Goal: Task Accomplishment & Management: Manage account settings

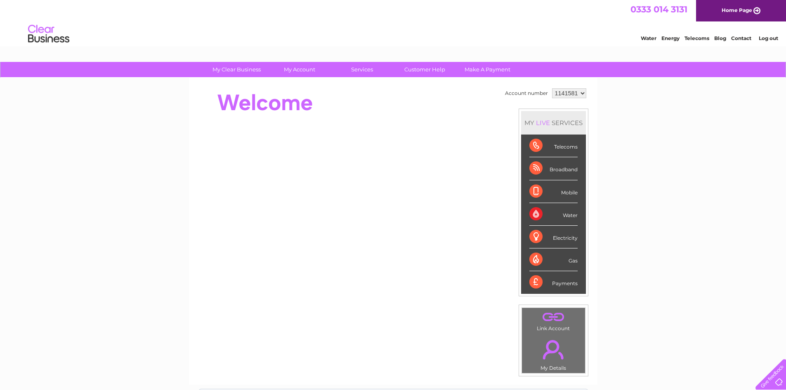
drag, startPoint x: 119, startPoint y: 174, endPoint x: 583, endPoint y: 157, distance: 463.9
click at [126, 172] on div "My Clear Business Login Details My Details My Preferences Link Account My Accou…" at bounding box center [393, 294] width 786 height 464
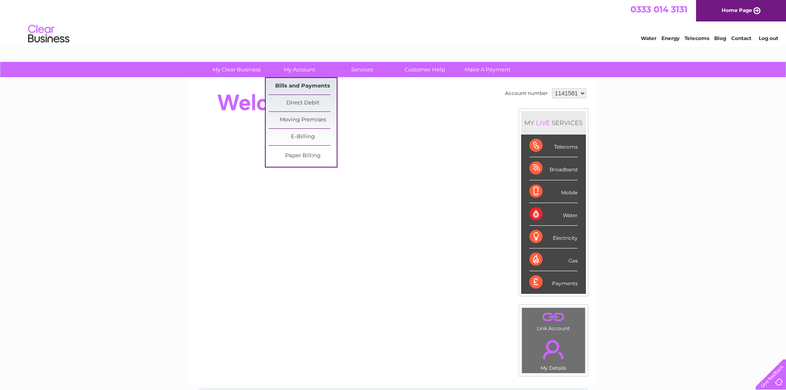
click at [295, 82] on link "Bills and Payments" at bounding box center [302, 86] width 68 height 16
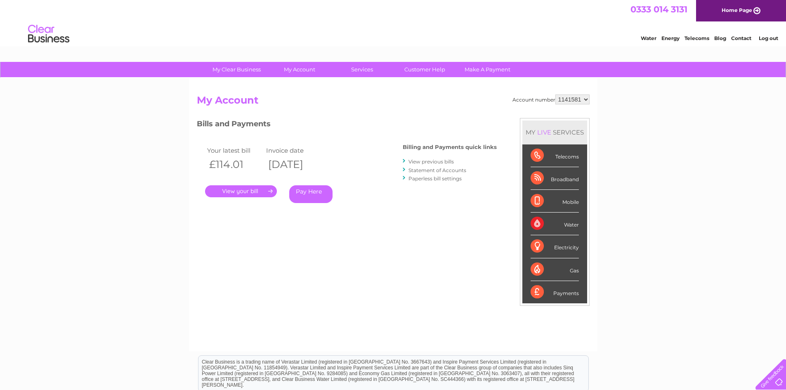
click at [230, 189] on link "." at bounding box center [241, 191] width 72 height 12
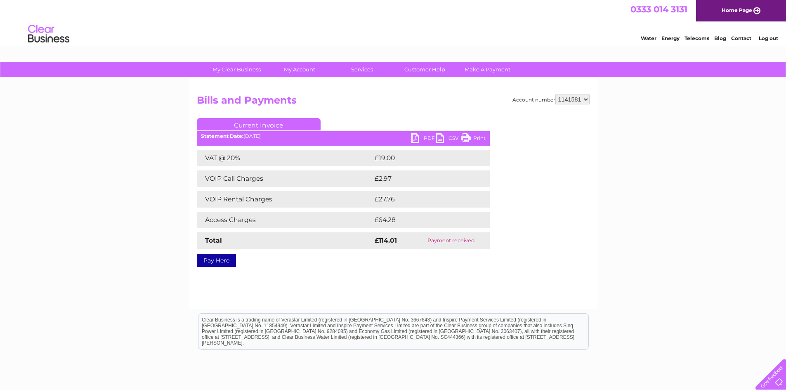
click at [414, 139] on link "PDF" at bounding box center [423, 139] width 25 height 12
